Goal: Use online tool/utility: Utilize a website feature to perform a specific function

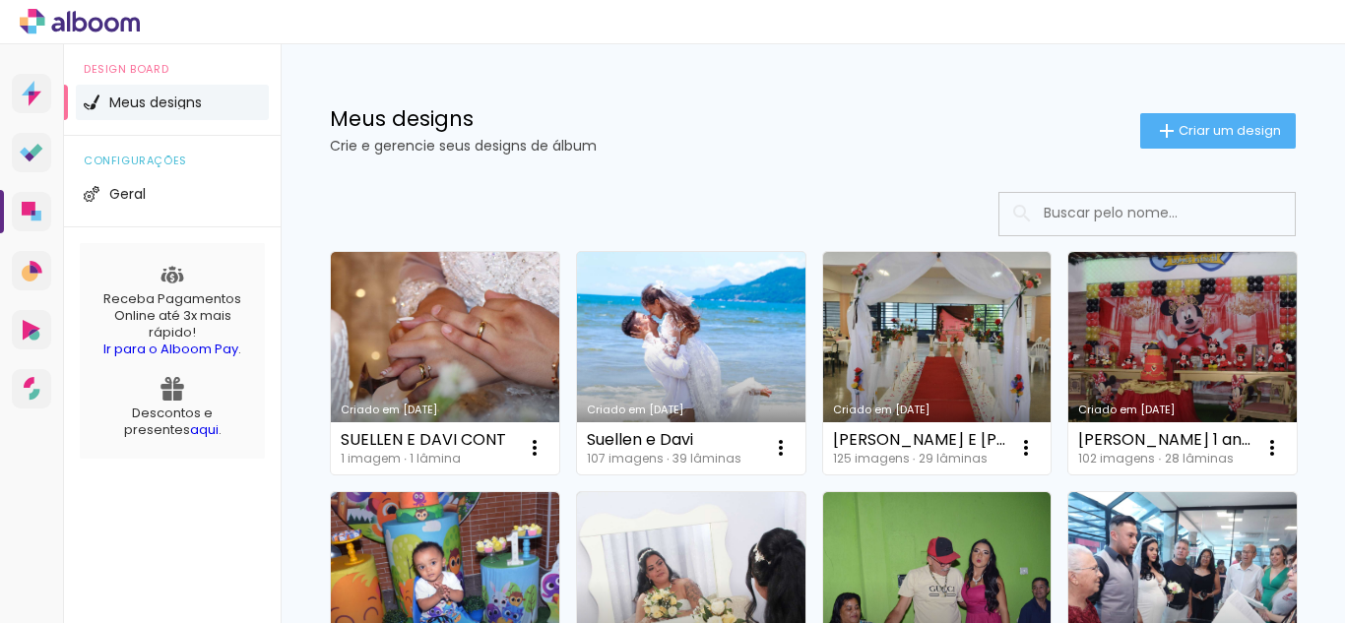
click at [736, 356] on link "Criado em [DATE]" at bounding box center [691, 363] width 228 height 223
